Goal: Information Seeking & Learning: Find specific fact

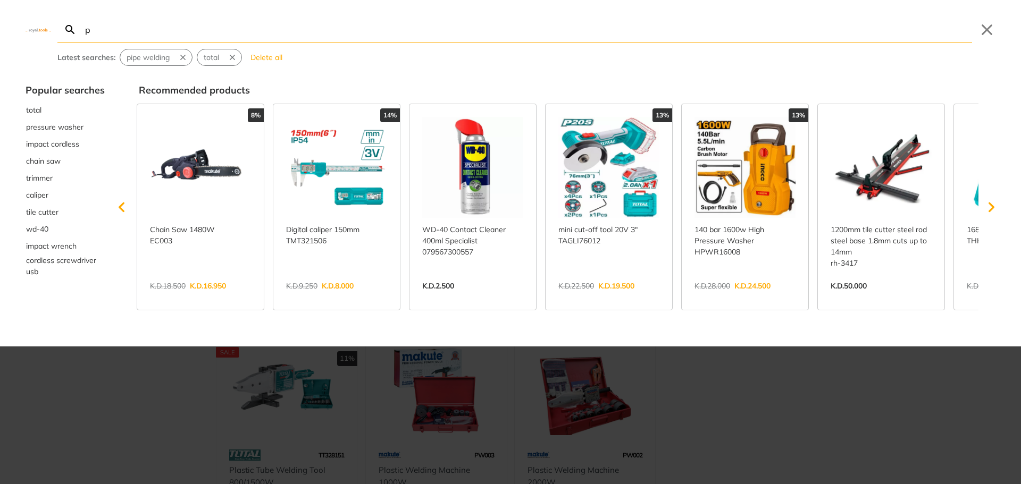
type input "pr"
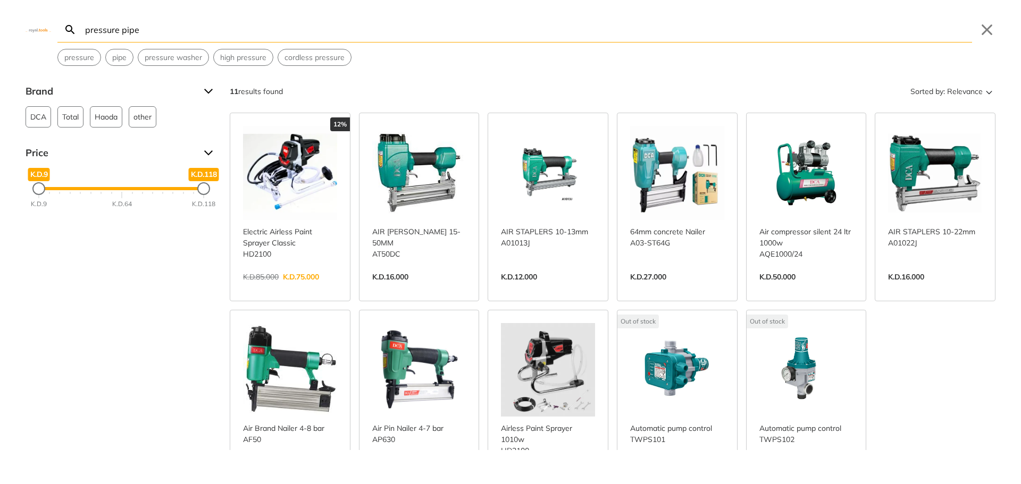
type input "pressure pipe"
